Goal: Check status: Check status

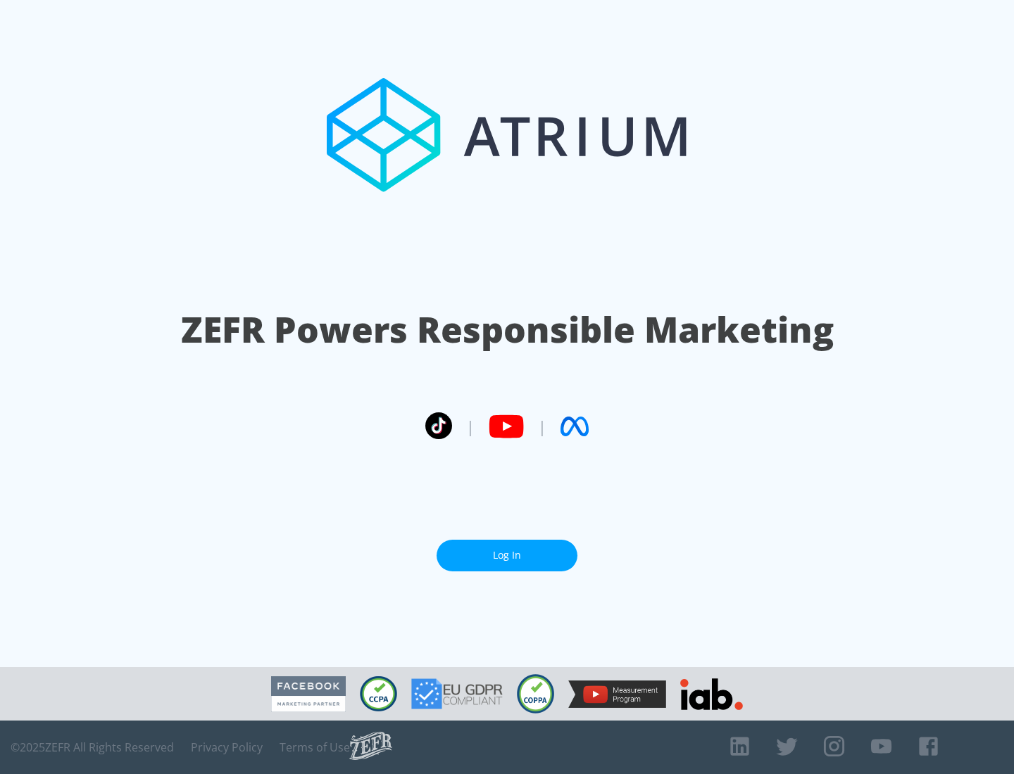
click at [507, 555] on link "Log In" at bounding box center [506, 556] width 141 height 32
